Goal: Transaction & Acquisition: Purchase product/service

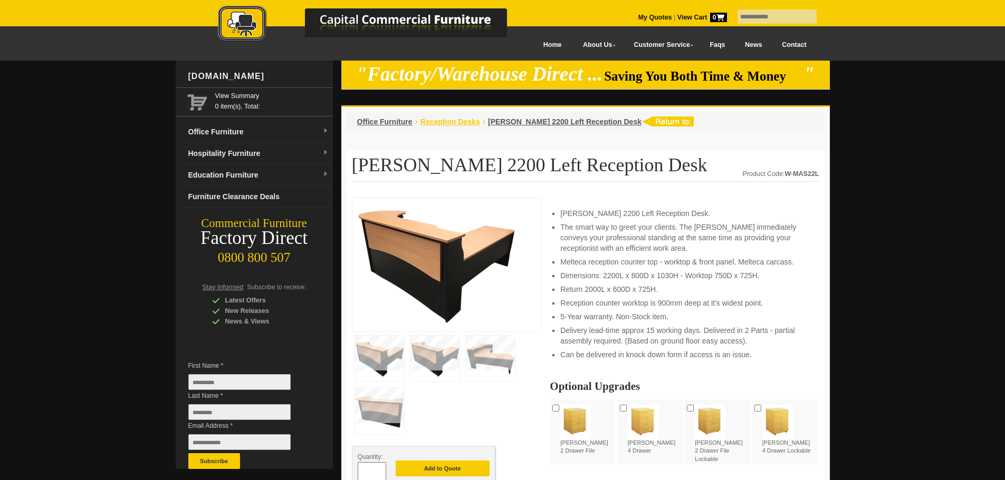
click at [457, 119] on span "Reception Desks" at bounding box center [450, 122] width 60 height 8
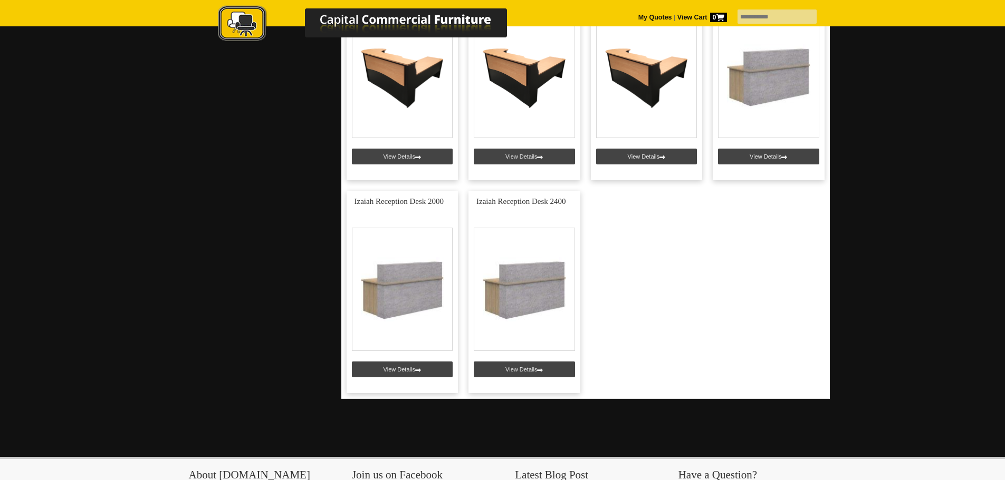
scroll to position [1160, 0]
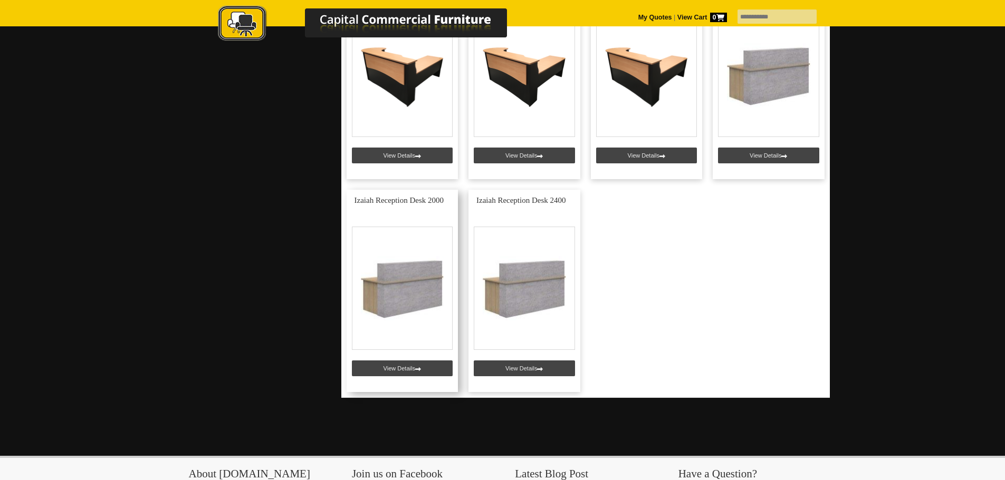
click at [386, 369] on link at bounding box center [403, 291] width 112 height 203
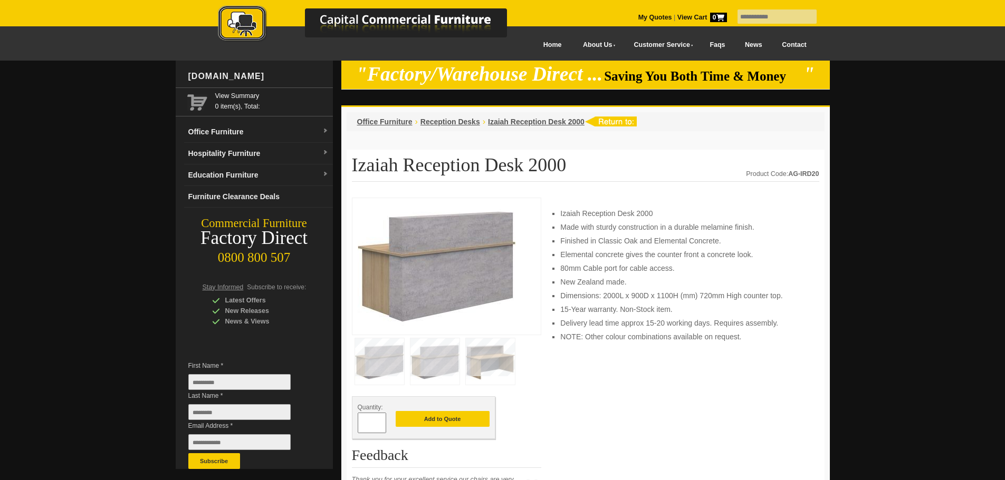
click at [517, 367] on oncord-gallery at bounding box center [447, 361] width 190 height 53
click at [489, 367] on img at bounding box center [490, 362] width 49 height 46
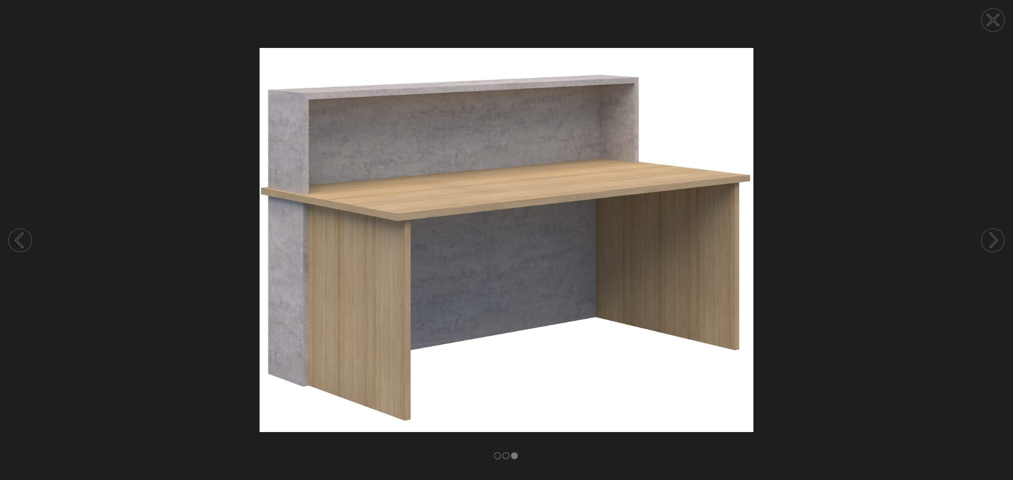
click at [986, 233] on circle at bounding box center [992, 240] width 23 height 23
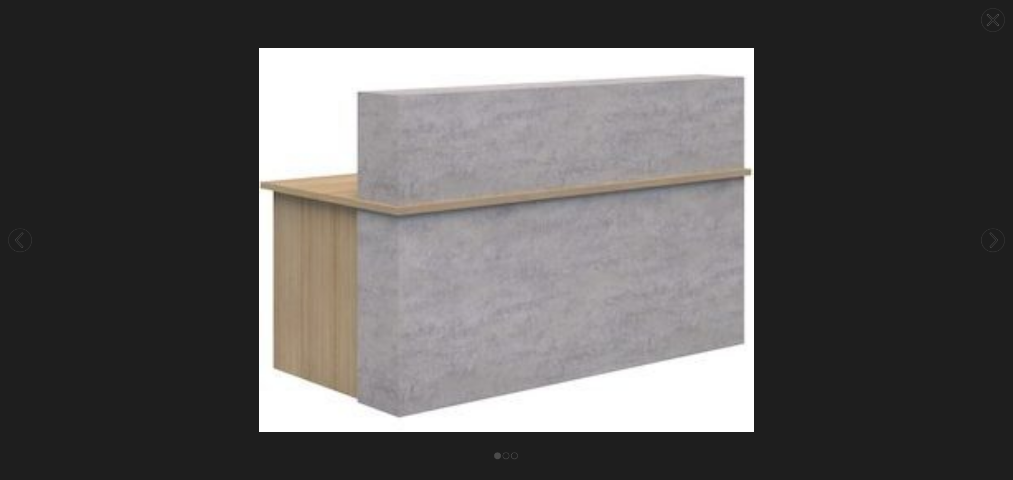
click at [986, 233] on circle at bounding box center [992, 240] width 23 height 23
click at [998, 23] on circle at bounding box center [992, 19] width 23 height 23
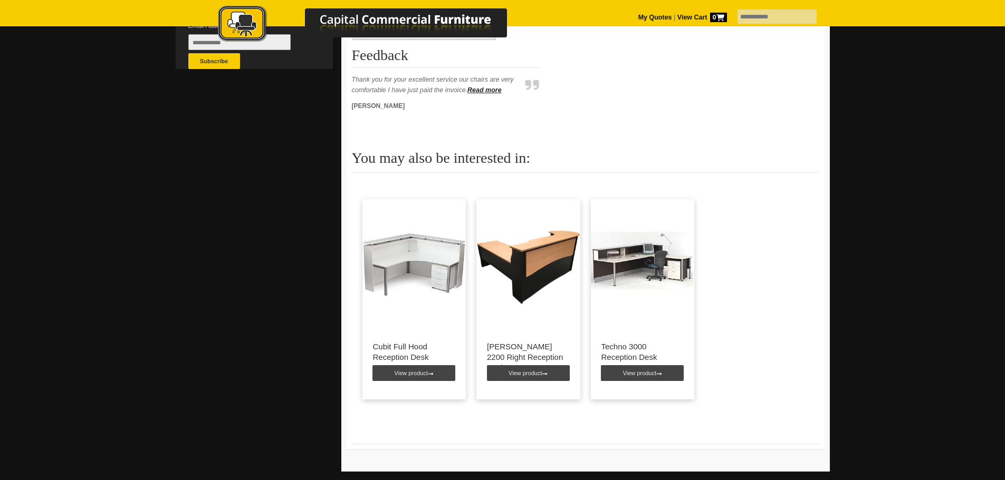
scroll to position [422, 0]
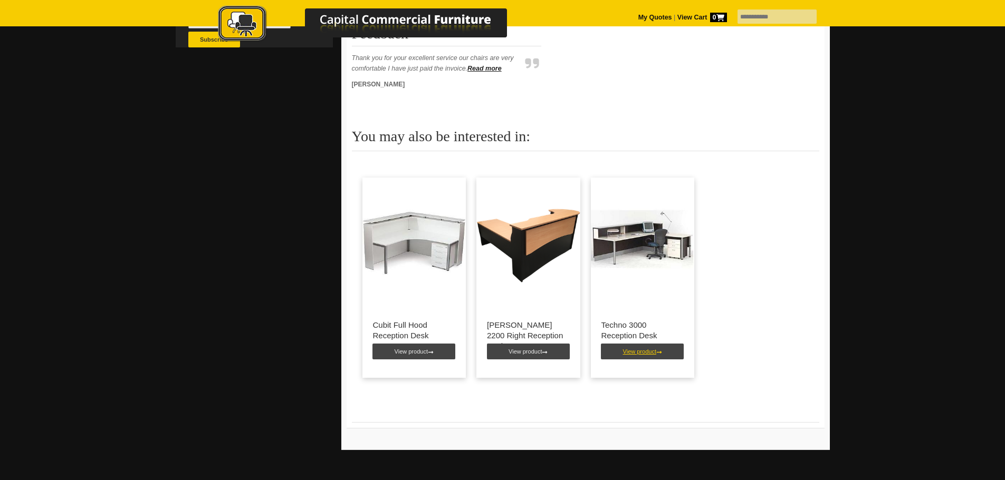
click at [646, 350] on link "View product" at bounding box center [642, 352] width 83 height 16
